Goal: Navigation & Orientation: Find specific page/section

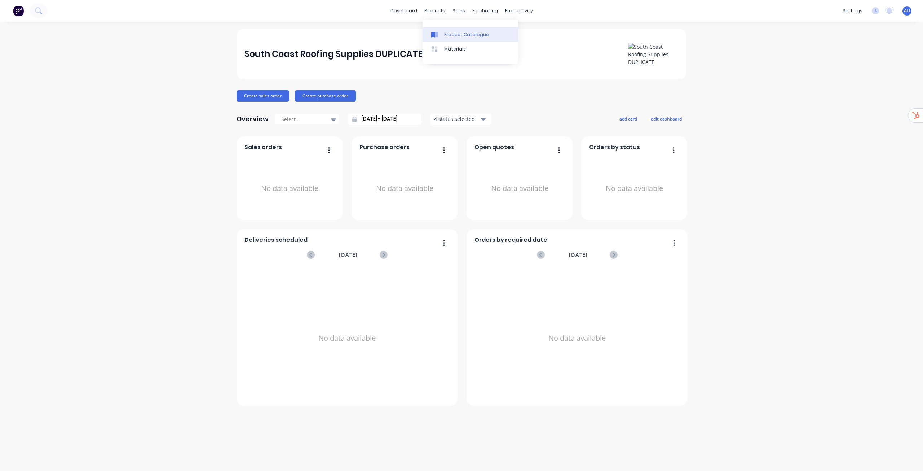
click at [451, 34] on div "Product Catalogue" at bounding box center [466, 34] width 45 height 6
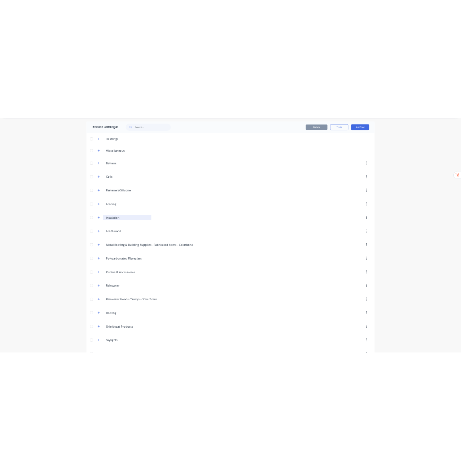
scroll to position [44, 0]
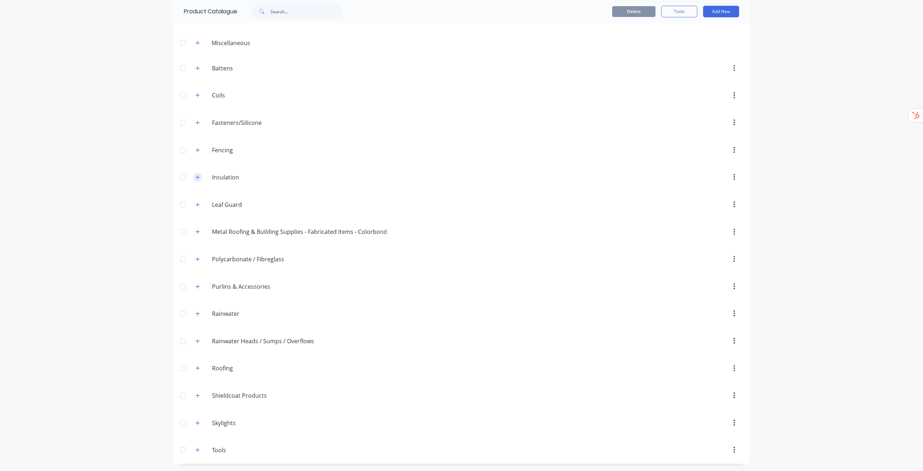
click at [196, 176] on icon "button" at bounding box center [198, 177] width 4 height 4
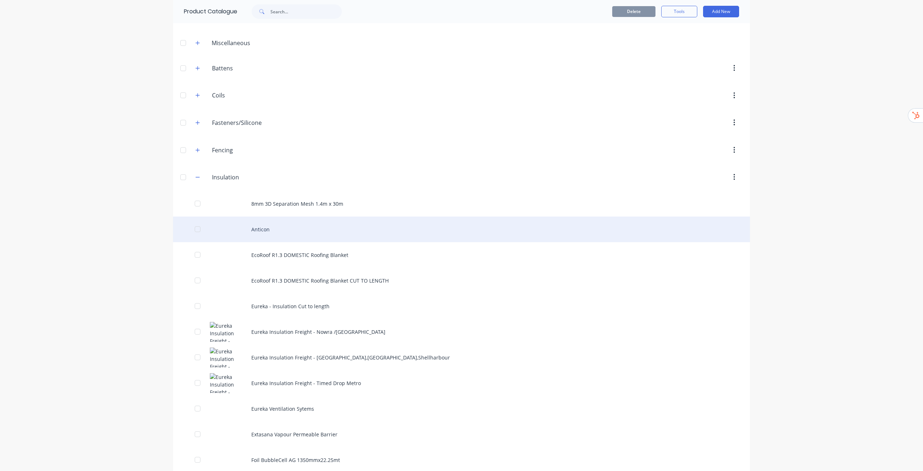
click at [273, 226] on div "Anticon" at bounding box center [461, 229] width 577 height 26
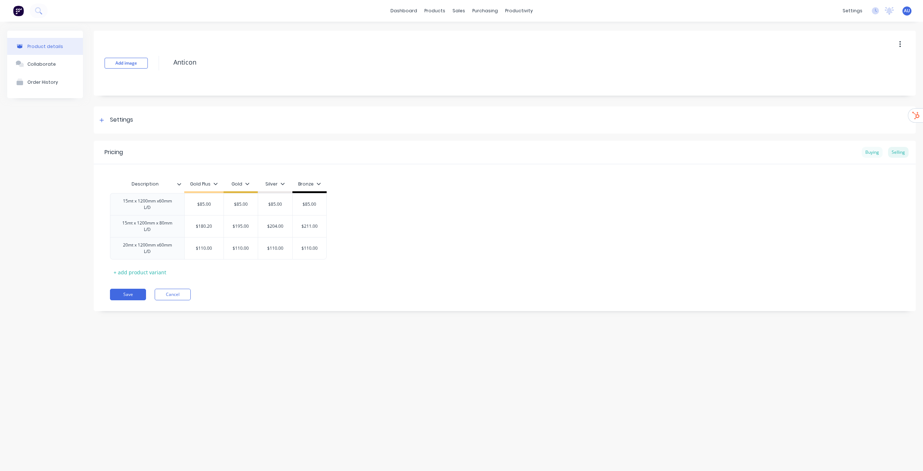
click at [867, 153] on div "Buying" at bounding box center [872, 152] width 21 height 11
click at [905, 149] on div "Selling" at bounding box center [898, 152] width 21 height 11
click at [867, 153] on div "Buying" at bounding box center [872, 152] width 21 height 11
click at [905, 154] on div "Selling" at bounding box center [898, 152] width 21 height 11
click at [882, 155] on div "Buying" at bounding box center [872, 152] width 21 height 11
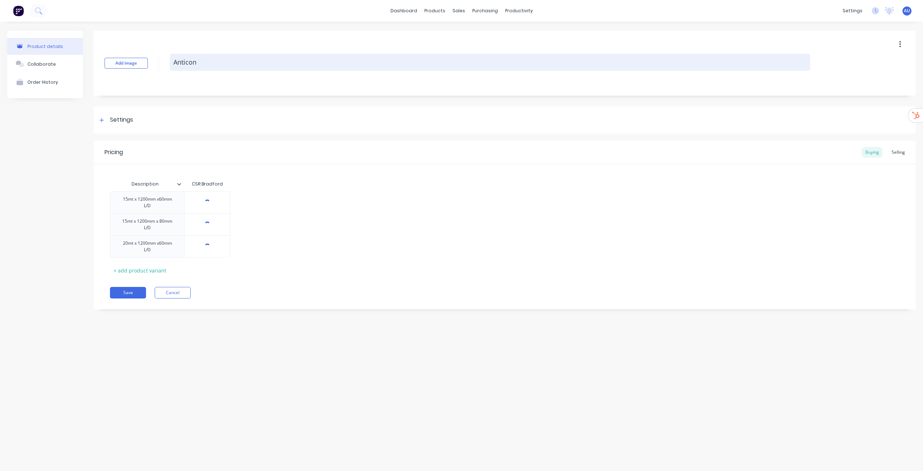
drag, startPoint x: 169, startPoint y: 59, endPoint x: 193, endPoint y: 62, distance: 24.4
click at [193, 62] on div "Add image Anticon" at bounding box center [505, 63] width 822 height 65
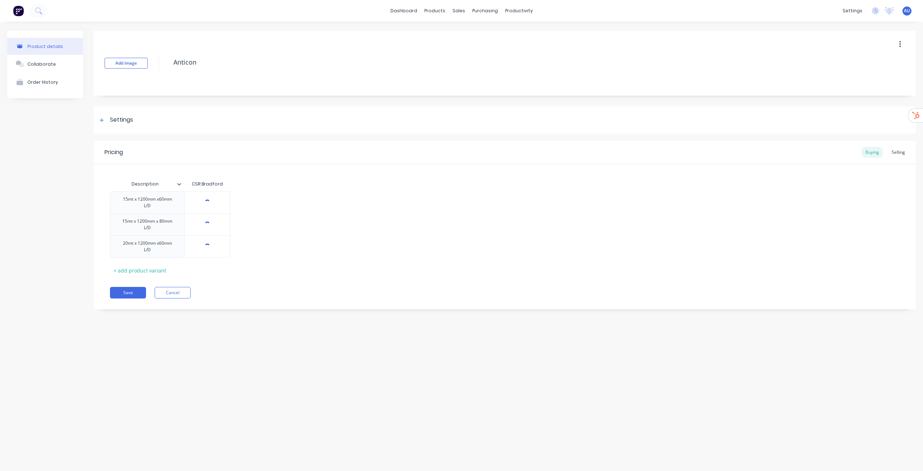
click at [479, 349] on div "Product details Collaborate Order History Add image Anticon Settings Product Op…" at bounding box center [461, 239] width 923 height 435
click at [175, 74] on div "Add image Anticon" at bounding box center [505, 63] width 822 height 65
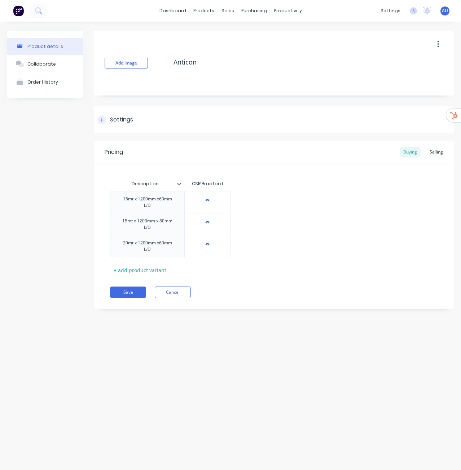
click at [103, 122] on icon at bounding box center [102, 120] width 4 height 5
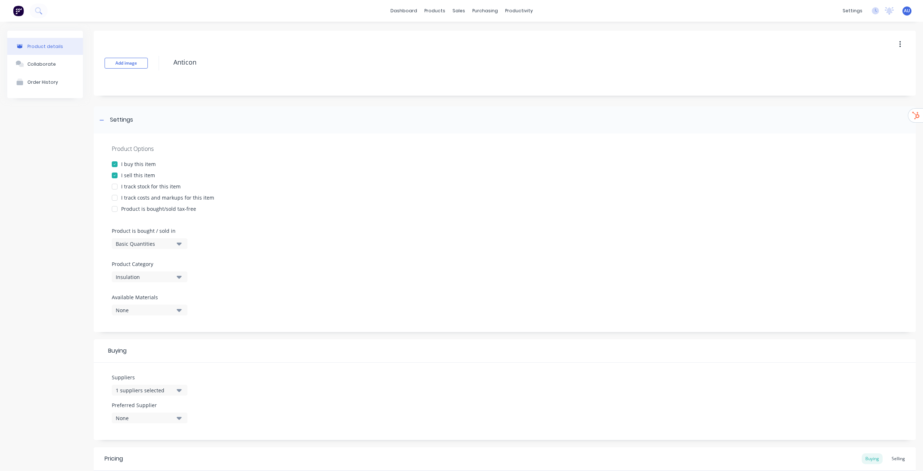
click at [904, 13] on span "AU" at bounding box center [907, 11] width 6 height 6
type textarea "x"
click at [411, 11] on link "dashboard" at bounding box center [404, 10] width 34 height 11
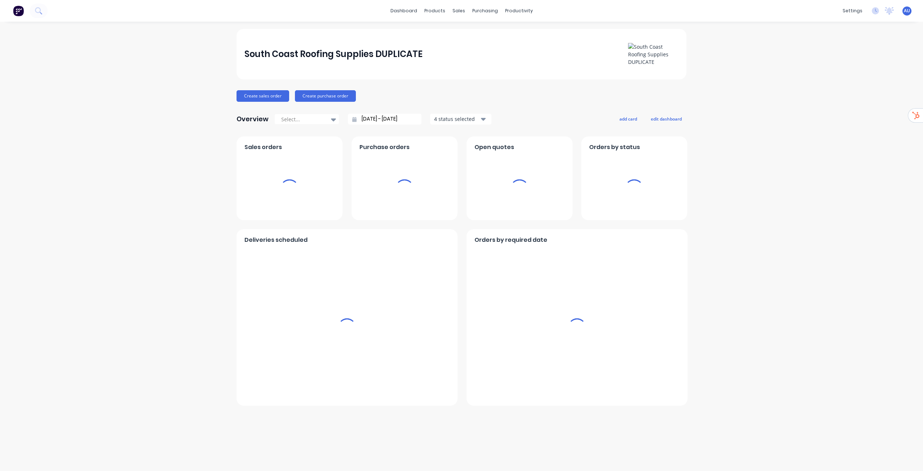
click at [911, 13] on div "AU South Coast Roofing Supplies D... Admin User Administrator Profile Sign out" at bounding box center [907, 10] width 9 height 9
click at [908, 13] on span "AU" at bounding box center [907, 11] width 6 height 6
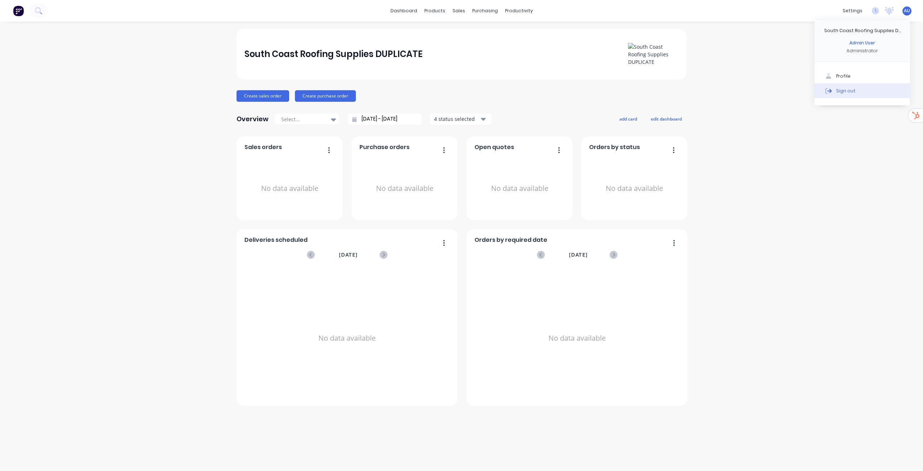
click at [849, 92] on div "Sign out" at bounding box center [845, 90] width 19 height 6
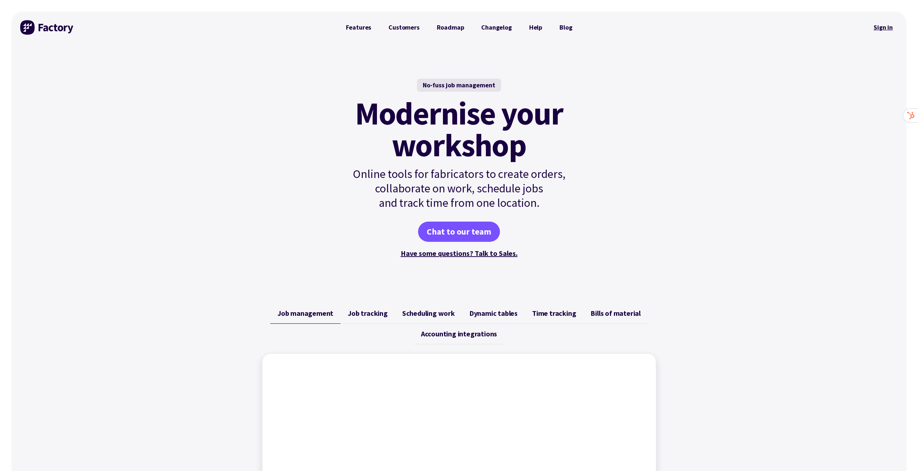
click at [878, 24] on link "Sign in" at bounding box center [882, 27] width 29 height 17
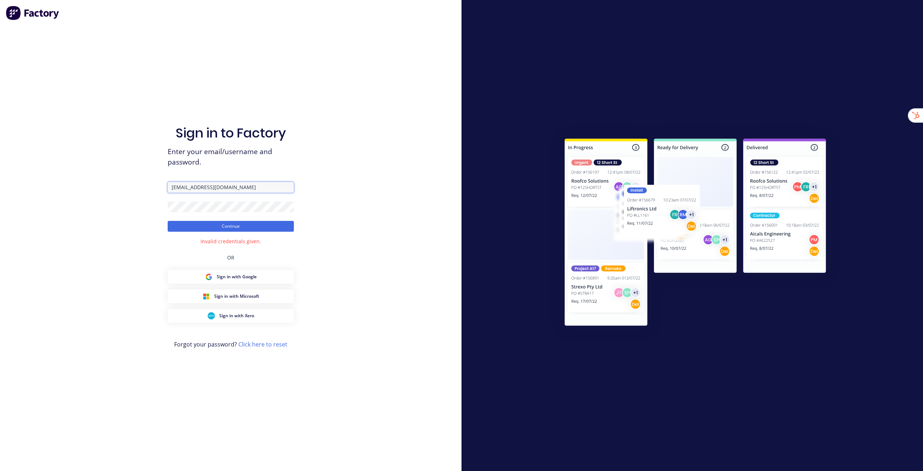
drag, startPoint x: 229, startPoint y: 189, endPoint x: 149, endPoint y: 180, distance: 81.2
click at [155, 180] on div "Sign in to Factory Enter your email/username and password. stuart@factory.app C…" at bounding box center [231, 235] width 462 height 471
paste input "Scrs.net.au"
type input "stuart@Scrs.net.au"
click at [246, 226] on button "Continue" at bounding box center [231, 226] width 126 height 11
